Goal: Find specific page/section: Find specific page/section

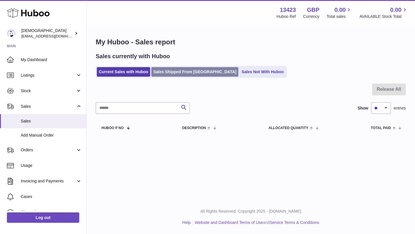
click at [167, 76] on link "Sales Shipped From [GEOGRAPHIC_DATA]" at bounding box center [194, 72] width 87 height 10
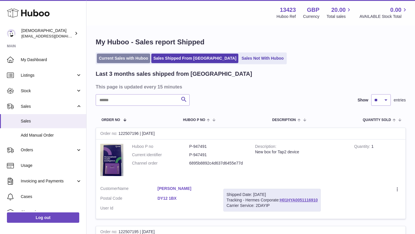
click at [125, 58] on link "Current Sales with Huboo" at bounding box center [123, 59] width 53 height 10
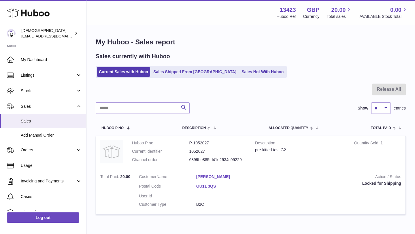
click at [213, 175] on link "[PERSON_NAME]" at bounding box center [224, 176] width 57 height 5
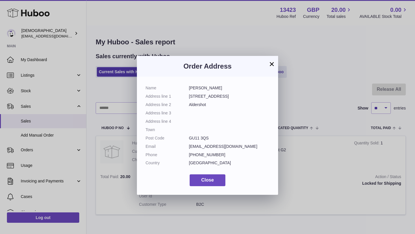
click at [273, 65] on button "×" at bounding box center [272, 64] width 7 height 7
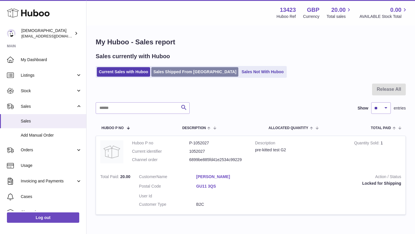
click at [179, 76] on link "Sales Shipped From [GEOGRAPHIC_DATA]" at bounding box center [194, 72] width 87 height 10
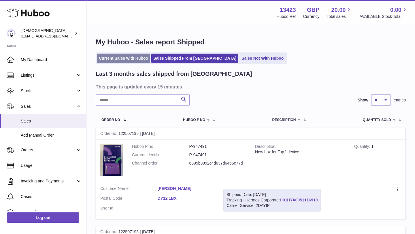
click at [134, 60] on link "Current Sales with Huboo" at bounding box center [123, 59] width 53 height 10
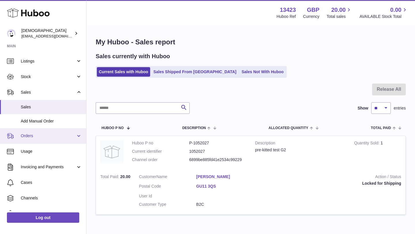
scroll to position [21, 0]
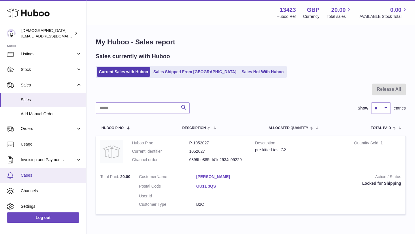
click at [31, 177] on span "Cases" at bounding box center [51, 175] width 61 height 5
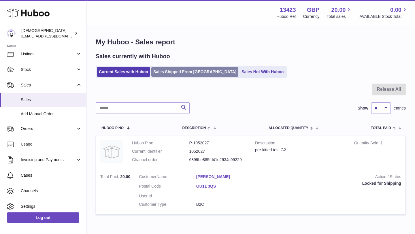
click at [183, 71] on link "Sales Shipped From [GEOGRAPHIC_DATA]" at bounding box center [194, 72] width 87 height 10
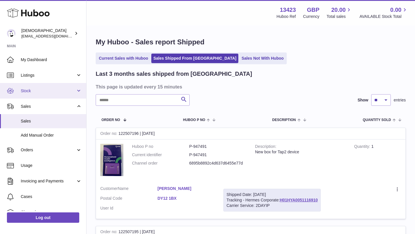
click at [25, 96] on link "Stock" at bounding box center [43, 91] width 86 height 16
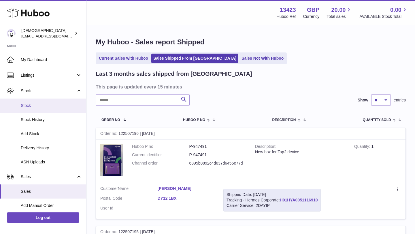
click at [27, 104] on span "Stock" at bounding box center [51, 105] width 61 height 5
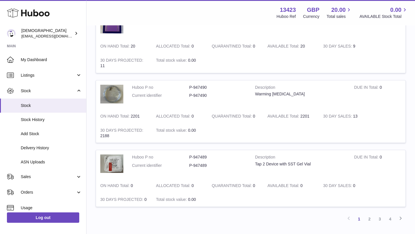
scroll to position [681, 0]
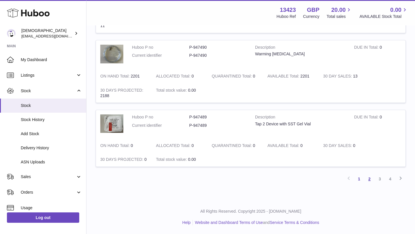
click at [371, 177] on link "2" at bounding box center [370, 179] width 10 height 10
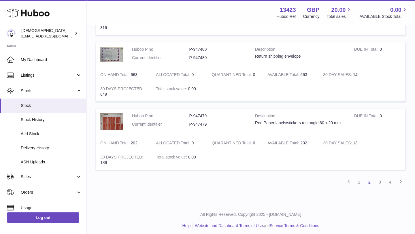
scroll to position [632, 0]
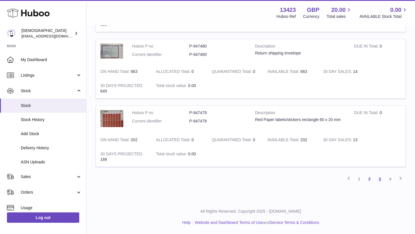
click at [382, 178] on link "3" at bounding box center [380, 179] width 10 height 10
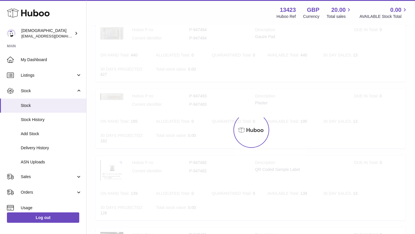
scroll to position [26, 0]
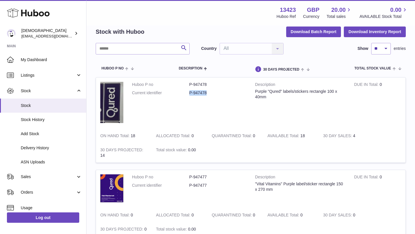
drag, startPoint x: 190, startPoint y: 93, endPoint x: 208, endPoint y: 94, distance: 18.2
click at [208, 94] on dd "P-947478" at bounding box center [218, 92] width 57 height 5
copy dd "P-947478"
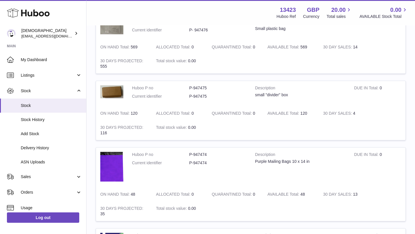
scroll to position [264, 0]
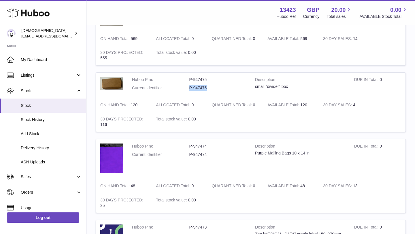
drag, startPoint x: 190, startPoint y: 88, endPoint x: 207, endPoint y: 89, distance: 16.8
click at [207, 89] on dd "P-947475" at bounding box center [218, 87] width 57 height 5
copy dd "P-947475"
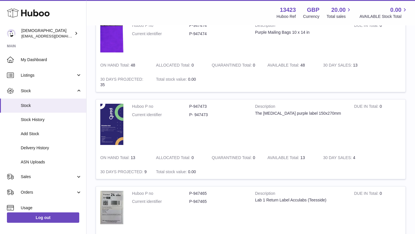
scroll to position [397, 0]
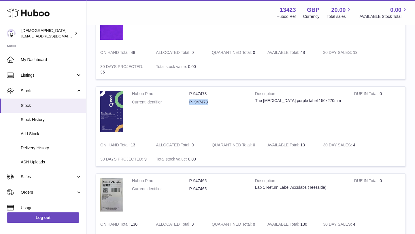
drag, startPoint x: 190, startPoint y: 101, endPoint x: 210, endPoint y: 104, distance: 20.7
click at [210, 104] on dd "P- 947473" at bounding box center [218, 102] width 57 height 5
copy dd "P- 947473"
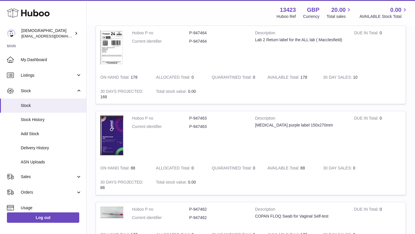
scroll to position [638, 0]
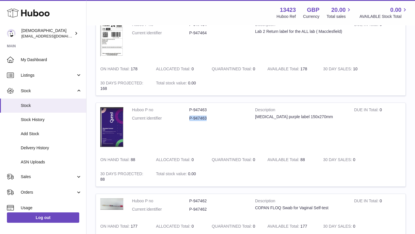
drag, startPoint x: 189, startPoint y: 120, endPoint x: 207, endPoint y: 120, distance: 17.6
click at [207, 120] on dl "Huboo P no P-947463 Current identifier P-947463" at bounding box center [189, 115] width 115 height 17
copy dl "P-947463"
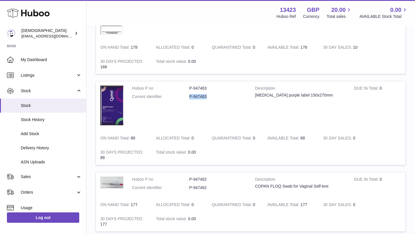
scroll to position [725, 0]
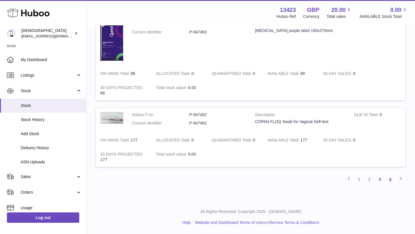
click at [387, 177] on link "4" at bounding box center [390, 179] width 10 height 10
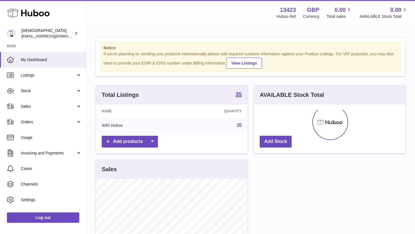
scroll to position [90, 152]
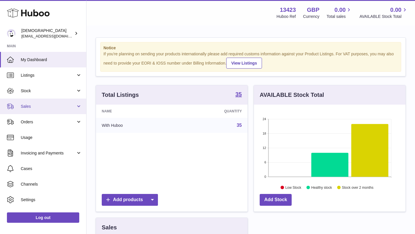
click at [63, 107] on span "Sales" at bounding box center [48, 106] width 55 height 5
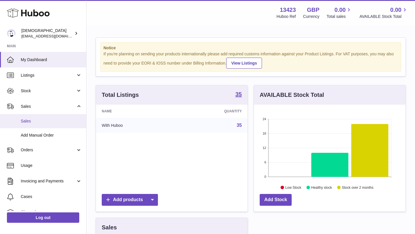
click at [55, 122] on span "Sales" at bounding box center [51, 121] width 61 height 5
